Goal: Task Accomplishment & Management: Manage account settings

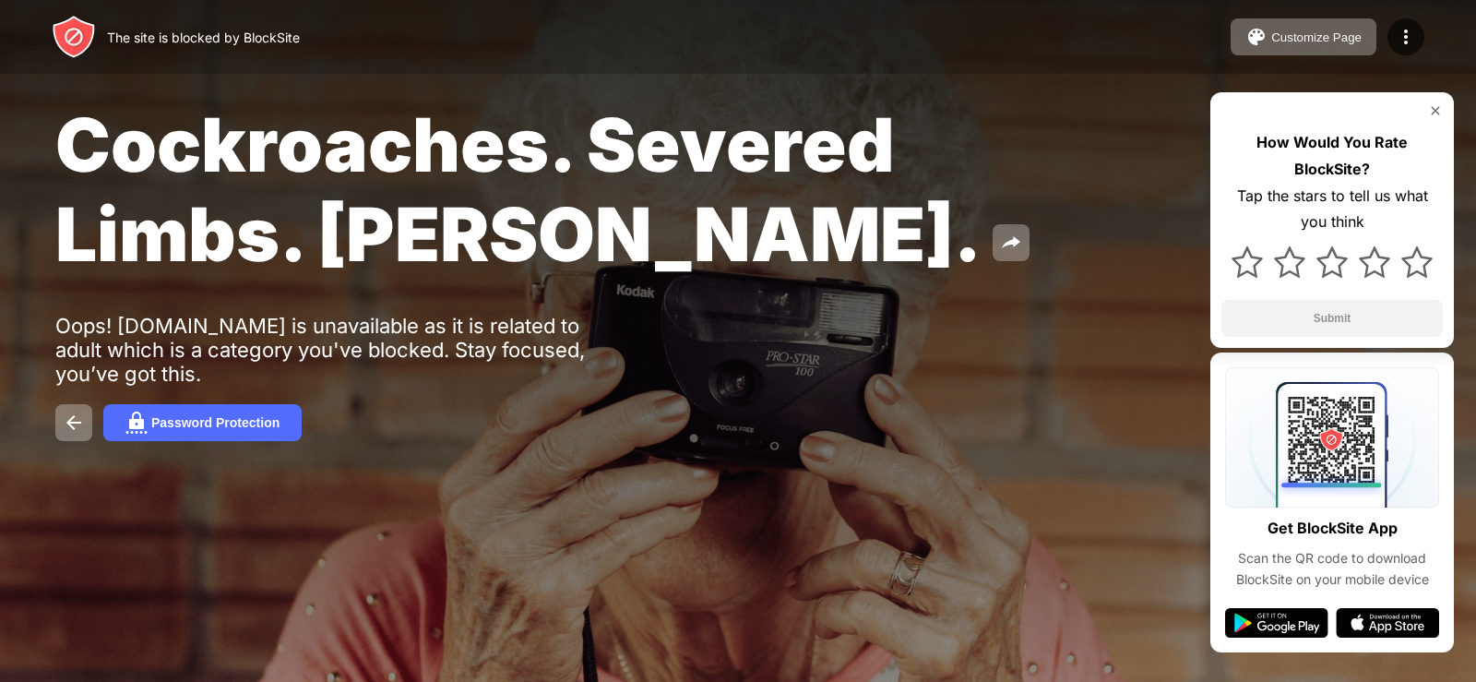
click at [1441, 117] on img at bounding box center [1435, 110] width 15 height 15
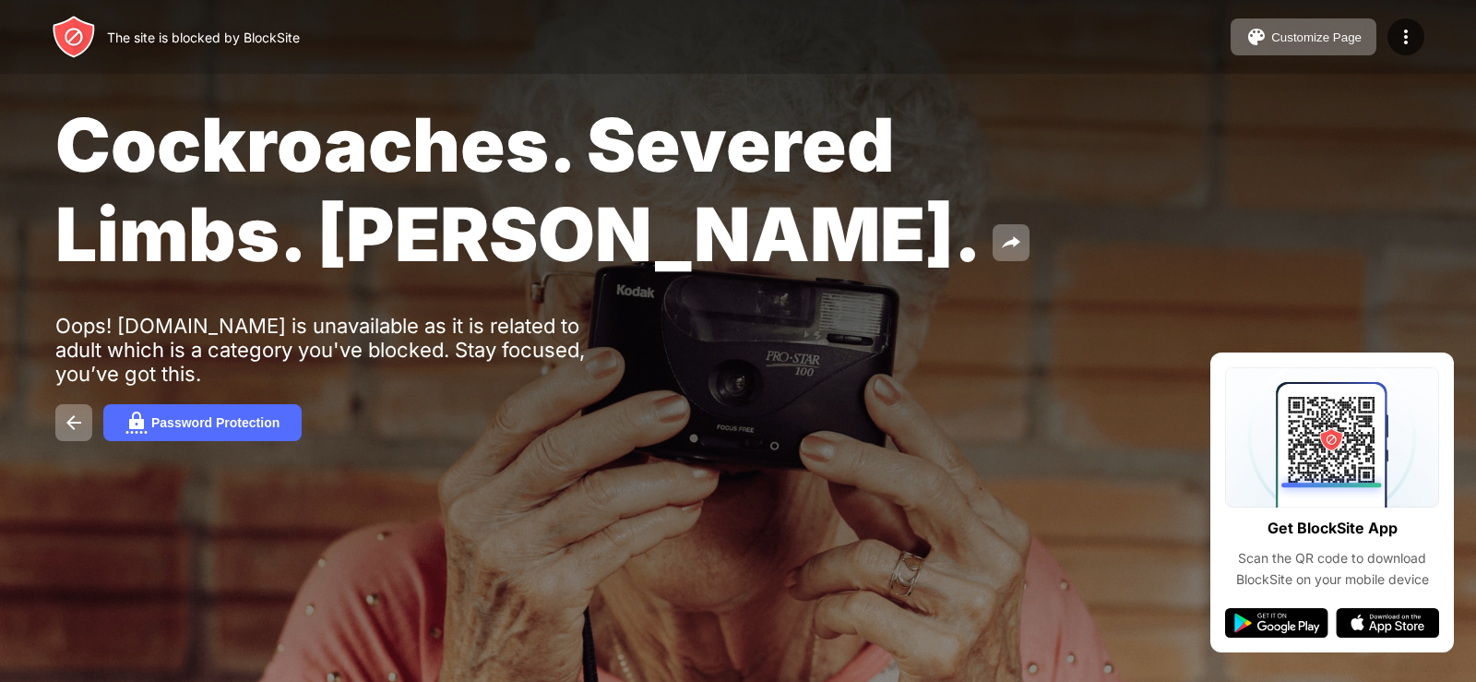
click at [1123, 328] on div "Cockroaches. Severed Limbs. [PERSON_NAME]. Oops! [DOMAIN_NAME] is unavailable a…" at bounding box center [738, 270] width 1476 height 541
click at [167, 436] on button "Password Protection" at bounding box center [202, 422] width 198 height 37
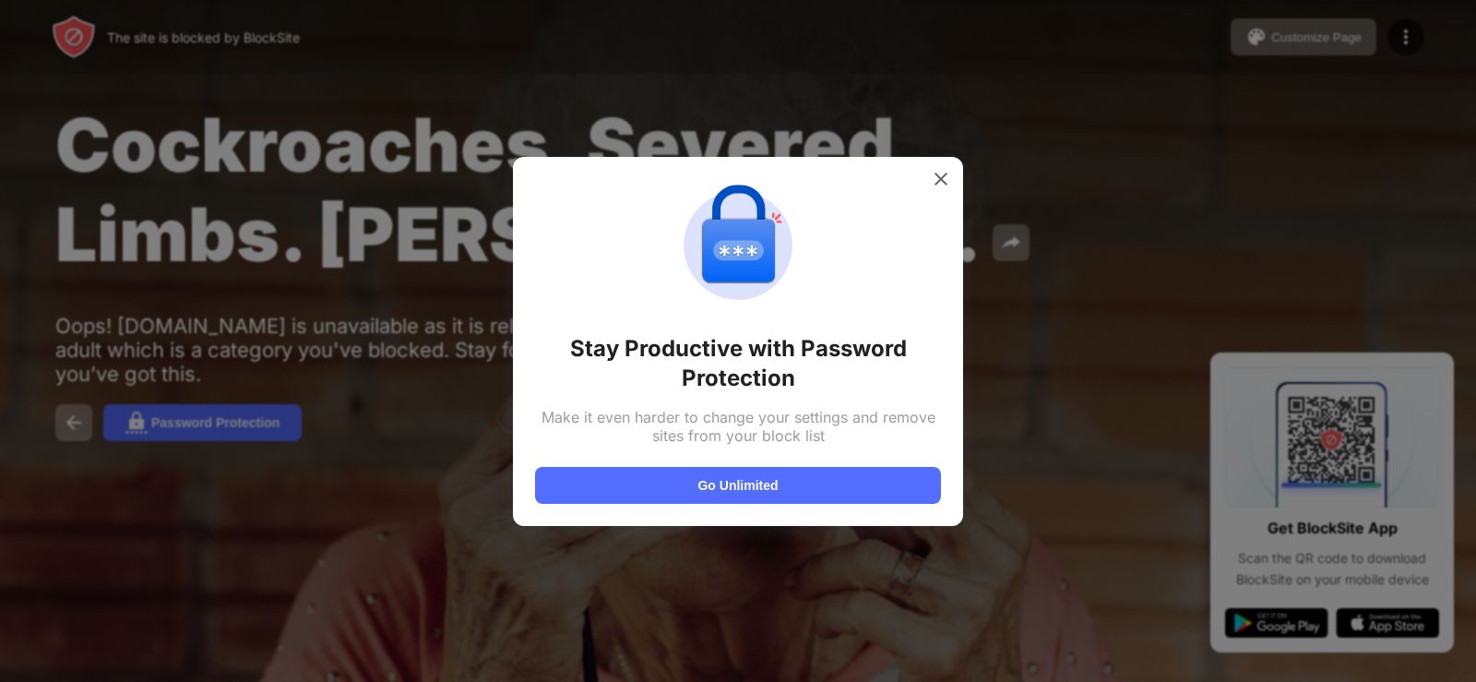
click at [68, 427] on div at bounding box center [738, 341] width 1476 height 682
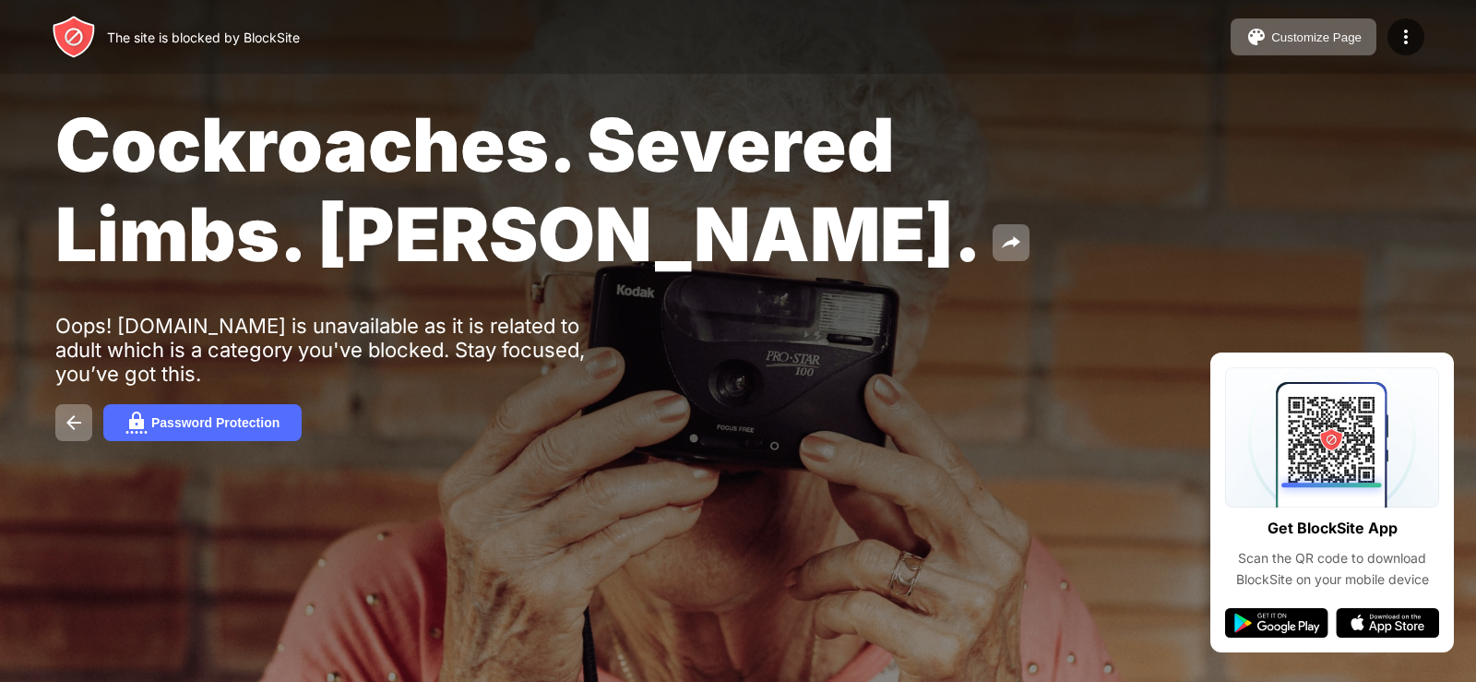
click at [1342, 250] on div "Cockroaches. Severed Limbs. John Goodman. Oops! search-redirect.com is unavaila…" at bounding box center [738, 270] width 1476 height 541
click at [1167, 541] on div at bounding box center [738, 341] width 1476 height 682
click at [1315, 592] on div "Get BlockSite App Scan the QR code to download BlockSite on your mobile device" at bounding box center [1333, 502] width 244 height 300
drag, startPoint x: 535, startPoint y: 519, endPoint x: 351, endPoint y: 424, distance: 207.6
click at [534, 519] on div "Cockroaches. Severed Limbs. John Goodman. Oops! search-redirect.com is unavaila…" at bounding box center [738, 270] width 1476 height 541
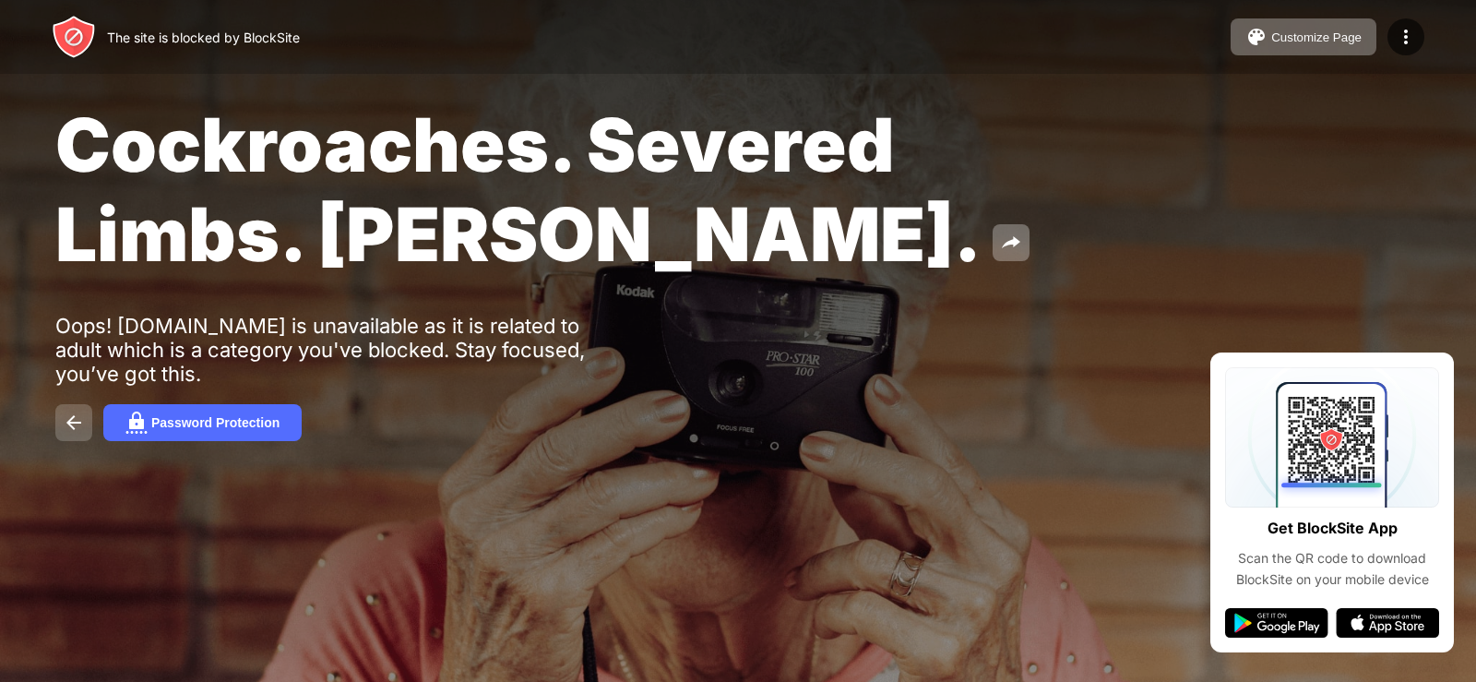
click at [80, 424] on img at bounding box center [74, 423] width 22 height 22
